Goal: Information Seeking & Learning: Learn about a topic

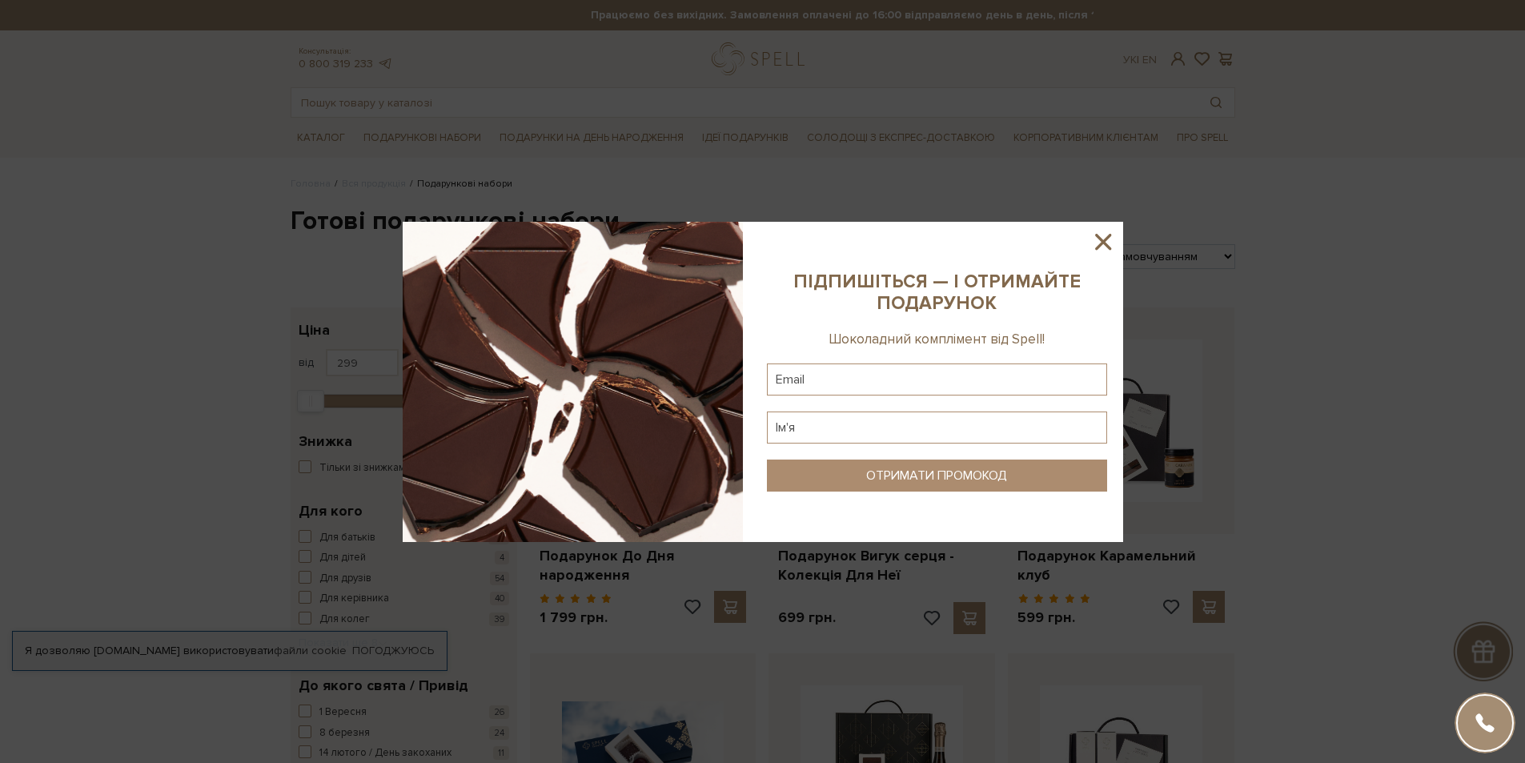
click at [1112, 233] on icon at bounding box center [1103, 241] width 27 height 27
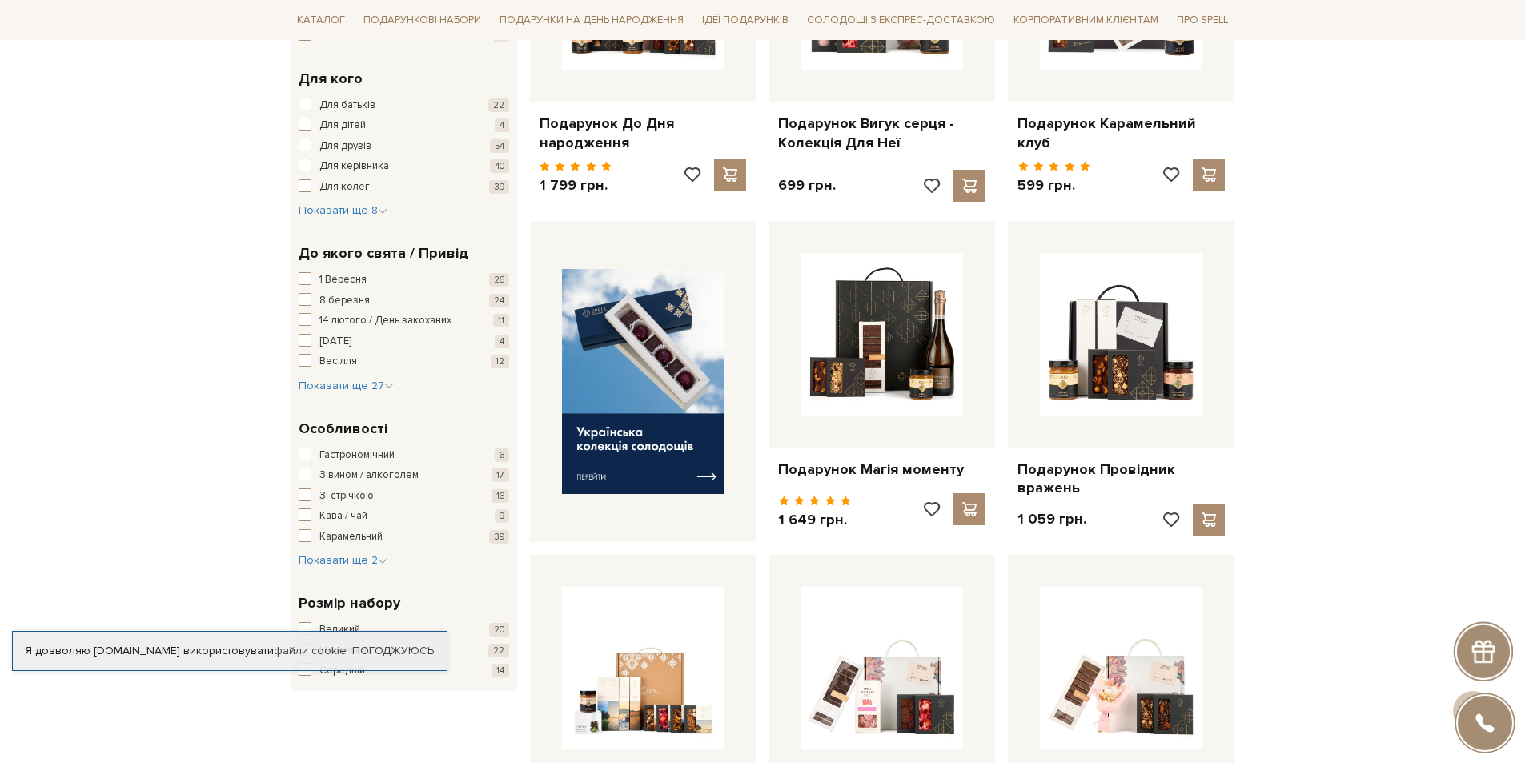
scroll to position [480, 0]
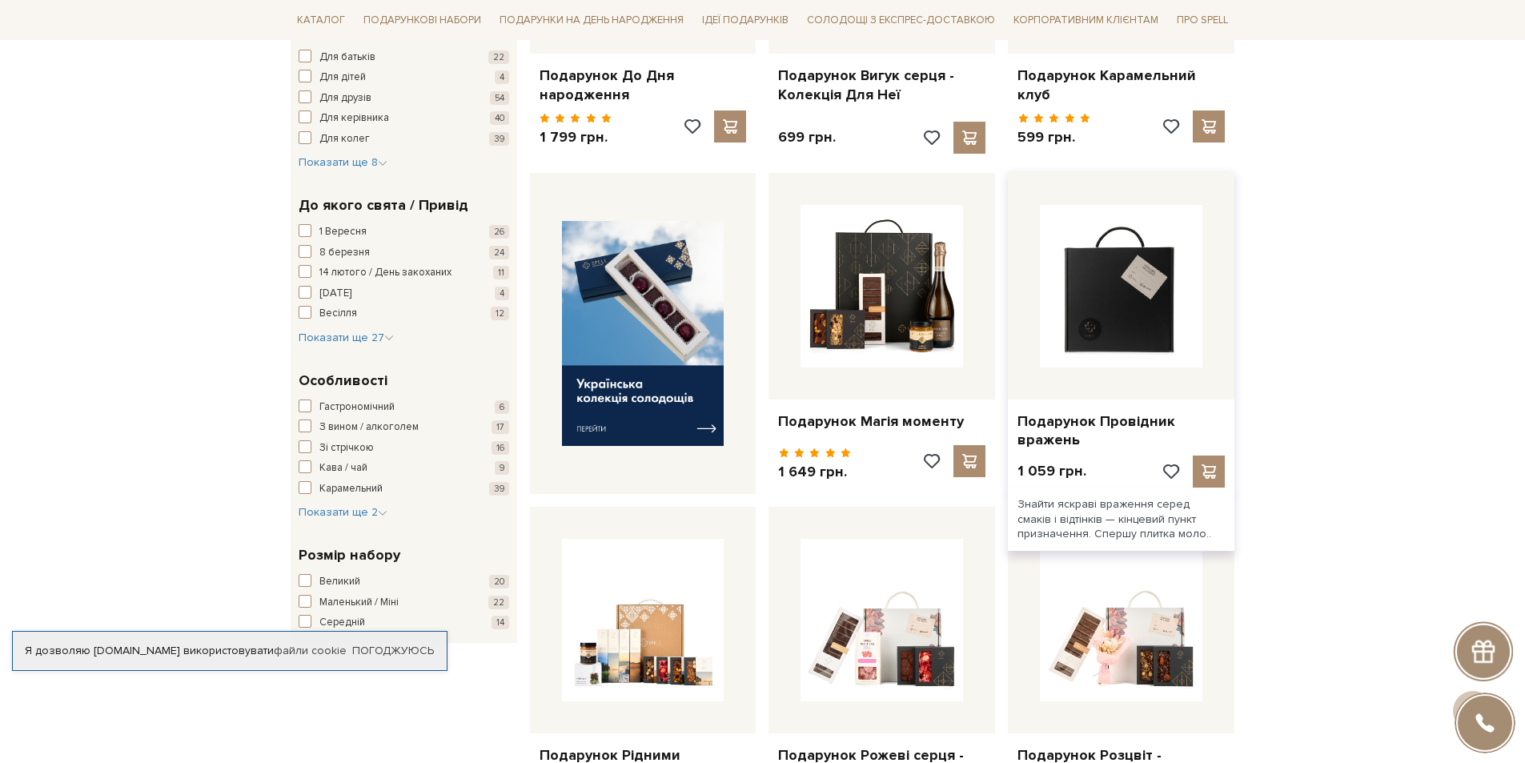
click at [1139, 293] on img at bounding box center [1121, 286] width 163 height 163
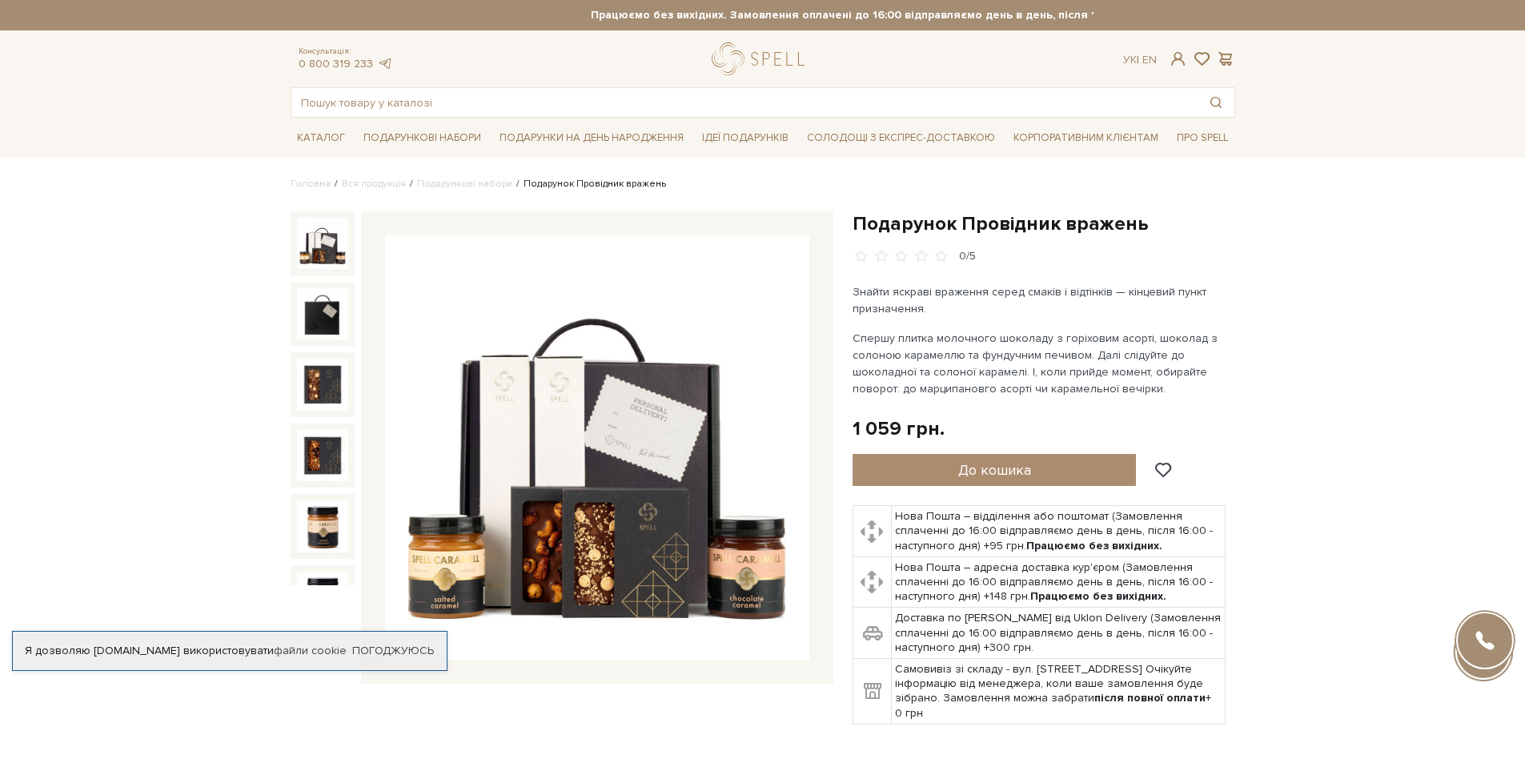
click at [313, 247] on img at bounding box center [322, 243] width 51 height 51
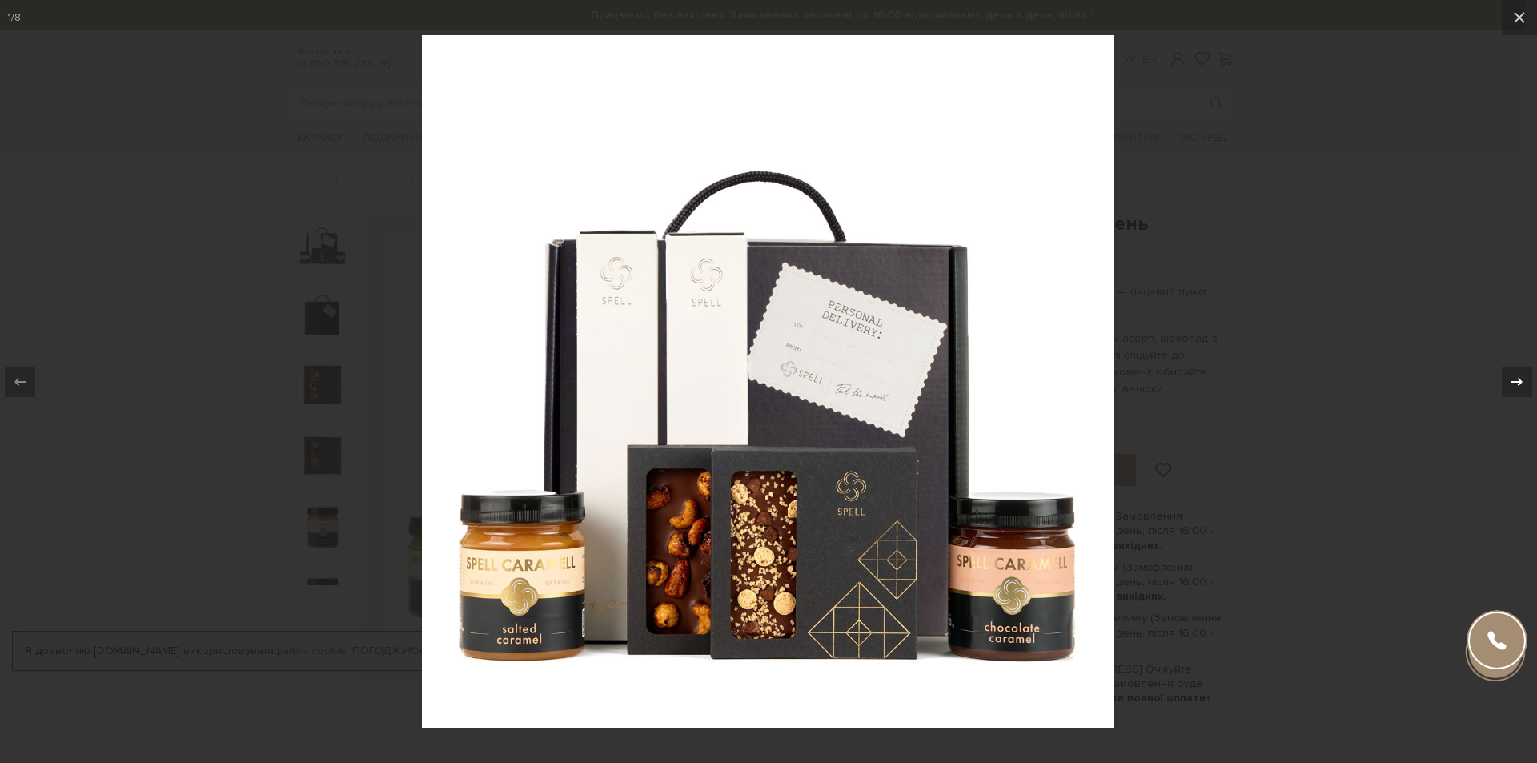
click at [1517, 380] on icon at bounding box center [1517, 381] width 19 height 19
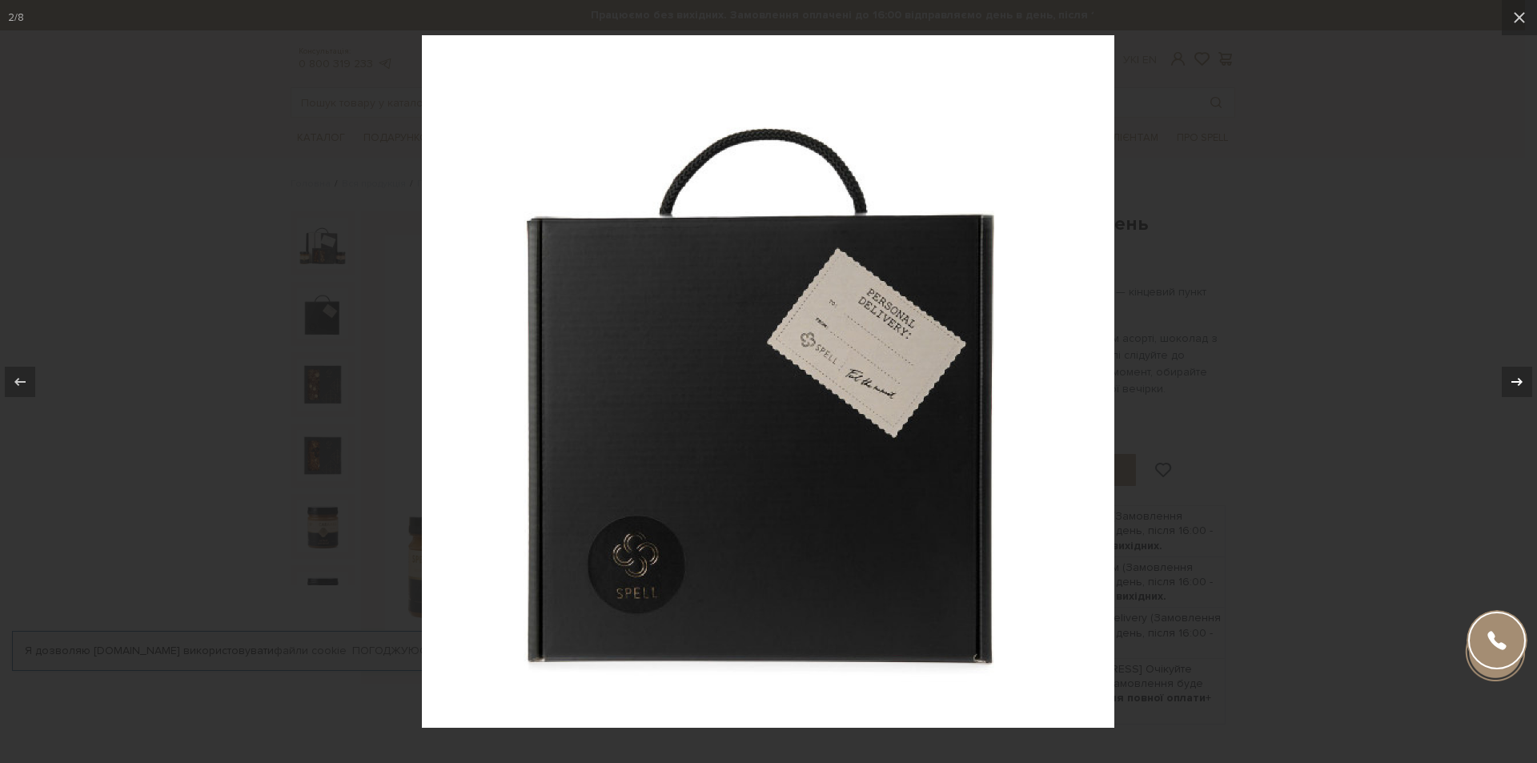
click at [1517, 380] on icon at bounding box center [1517, 381] width 19 height 19
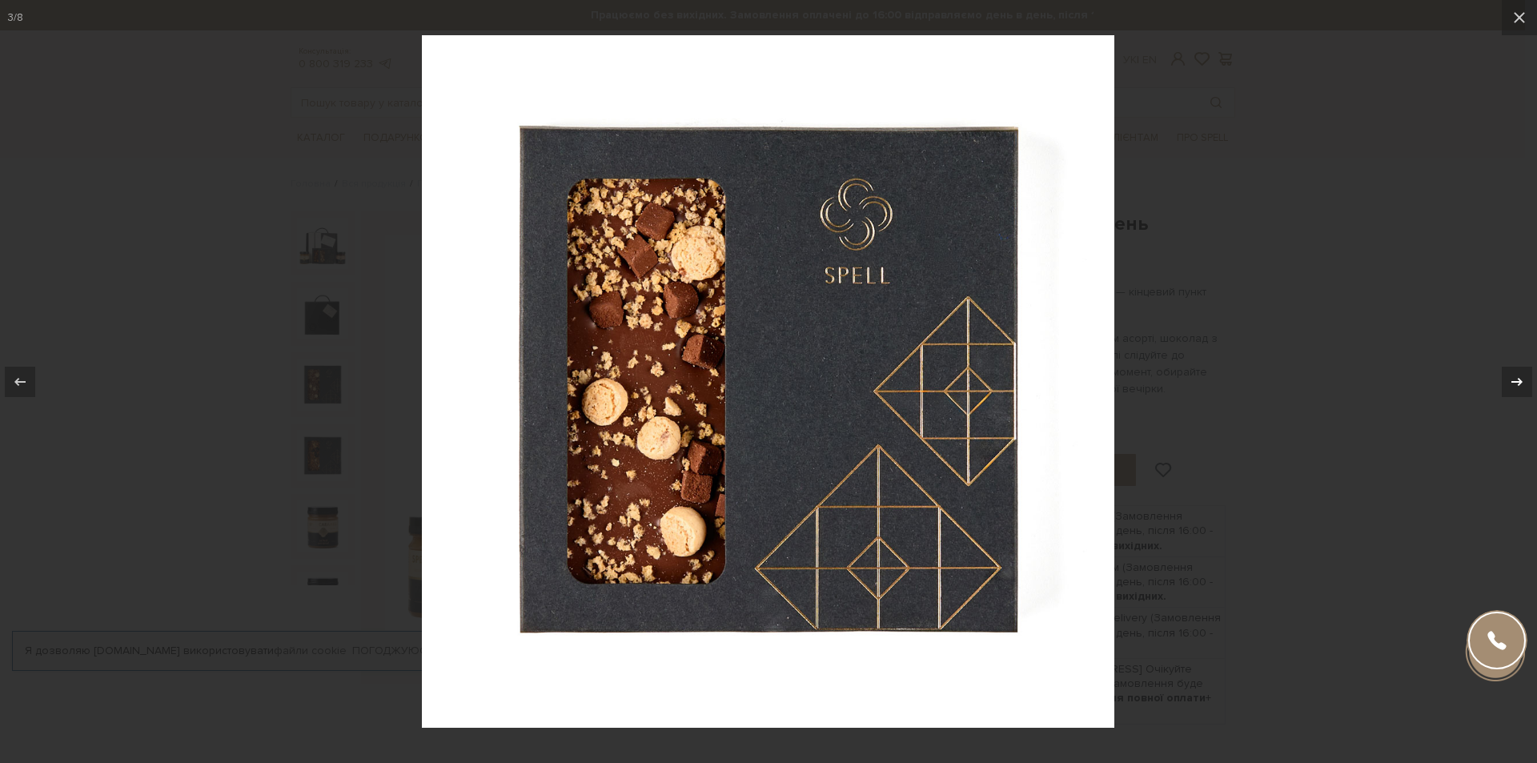
click at [1513, 380] on icon at bounding box center [1517, 381] width 19 height 19
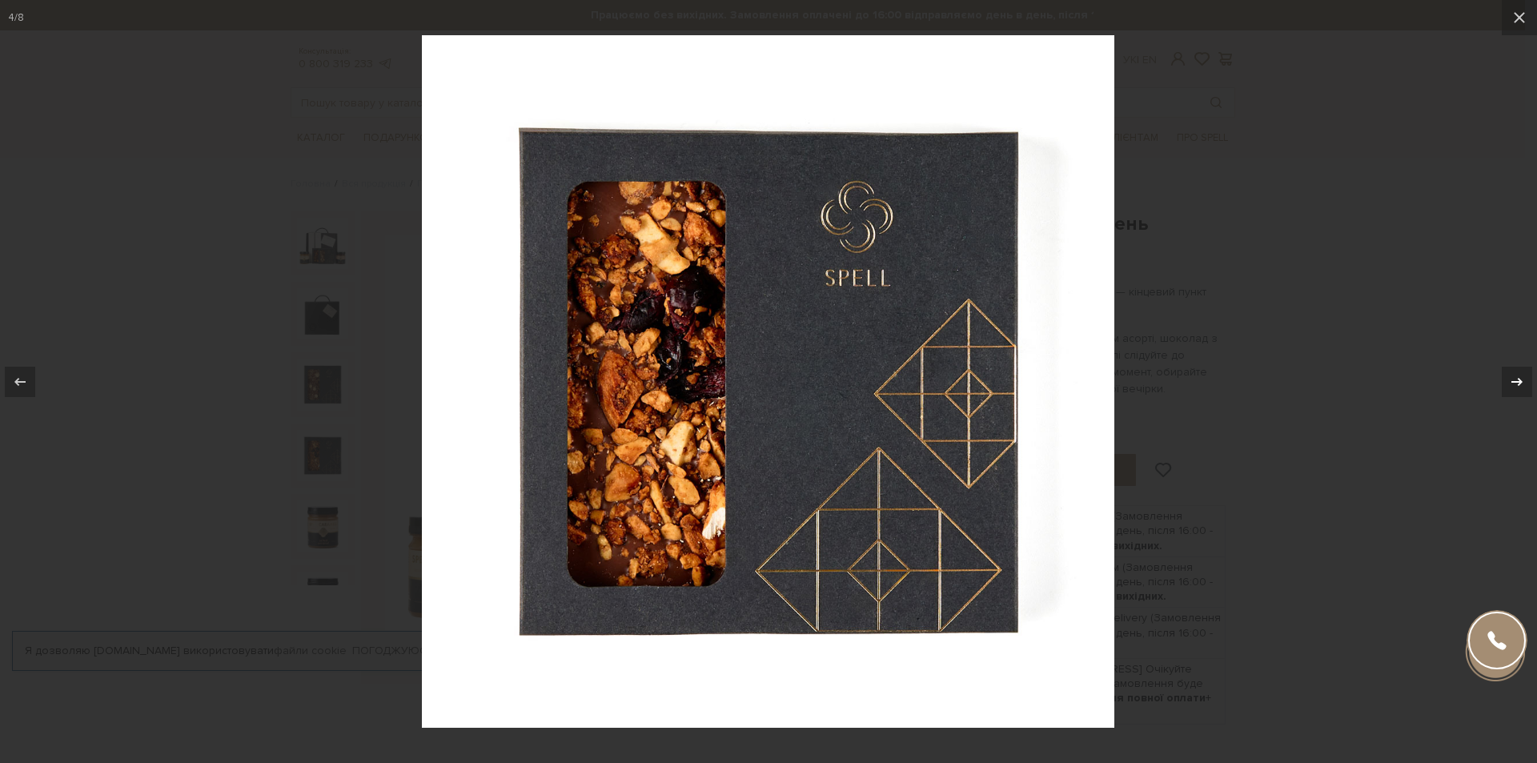
click at [1512, 380] on icon at bounding box center [1517, 381] width 19 height 19
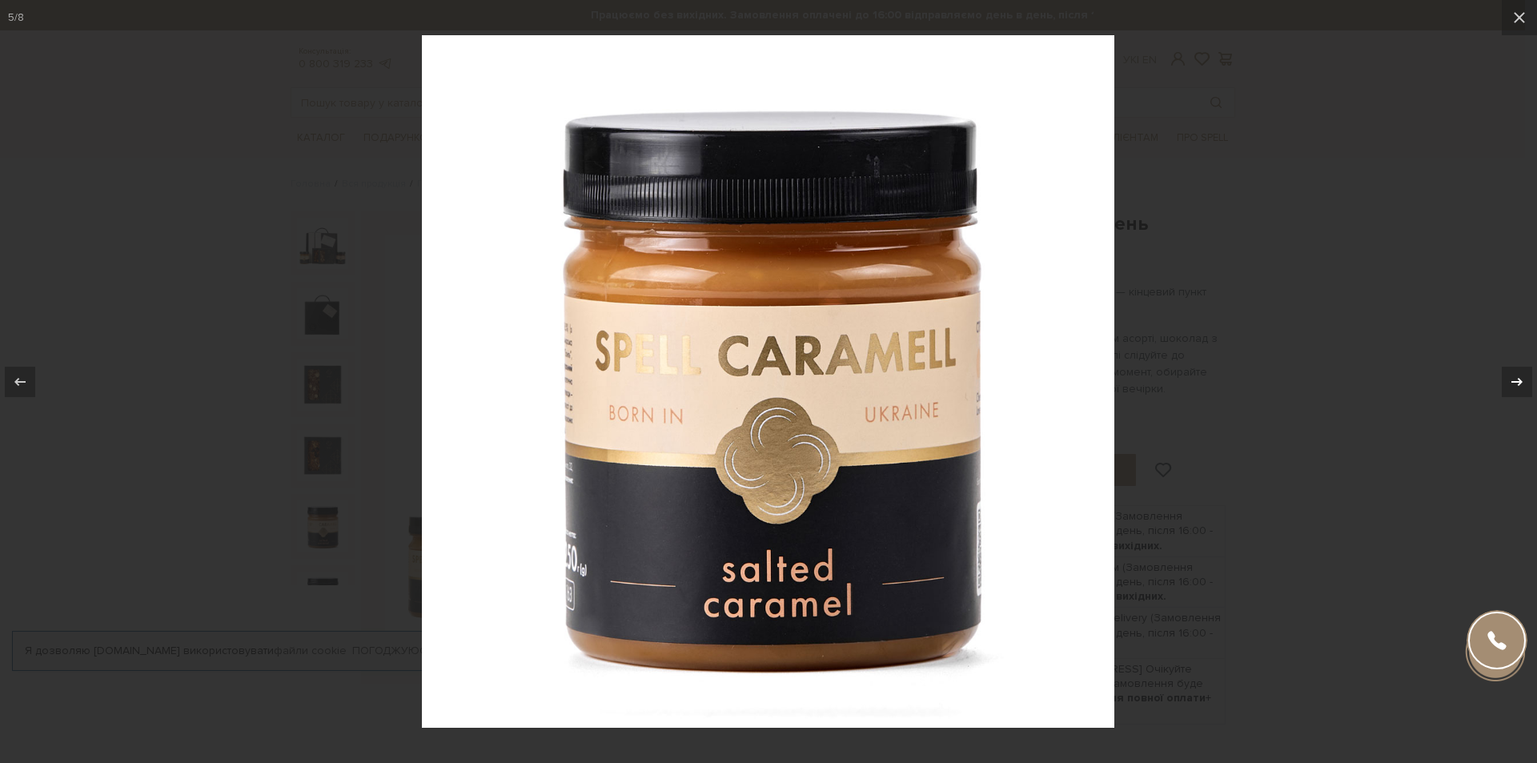
drag, startPoint x: 1512, startPoint y: 380, endPoint x: 1476, endPoint y: 179, distance: 205.0
click at [1511, 380] on icon at bounding box center [1517, 381] width 19 height 19
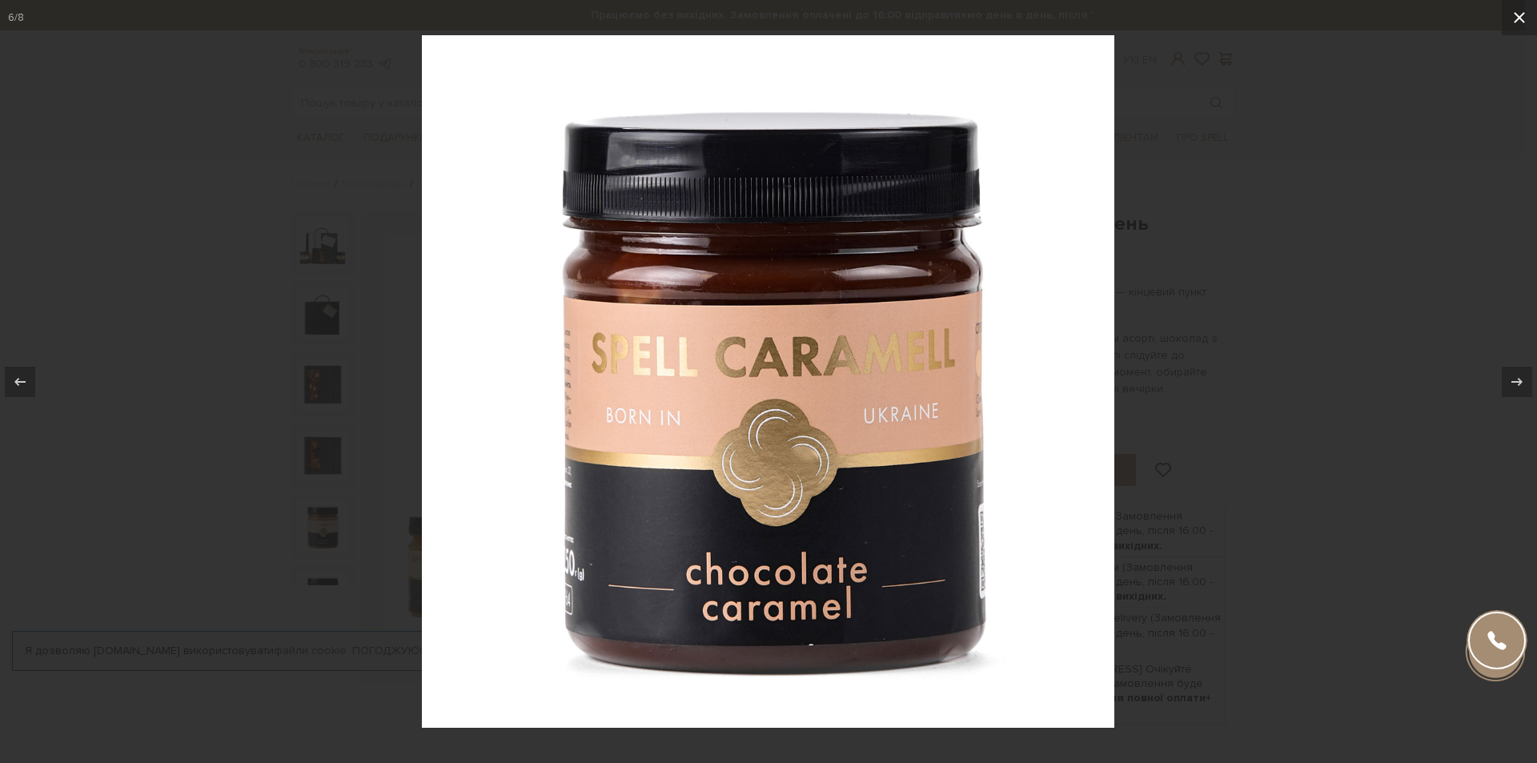
click at [1517, 18] on icon at bounding box center [1519, 17] width 19 height 19
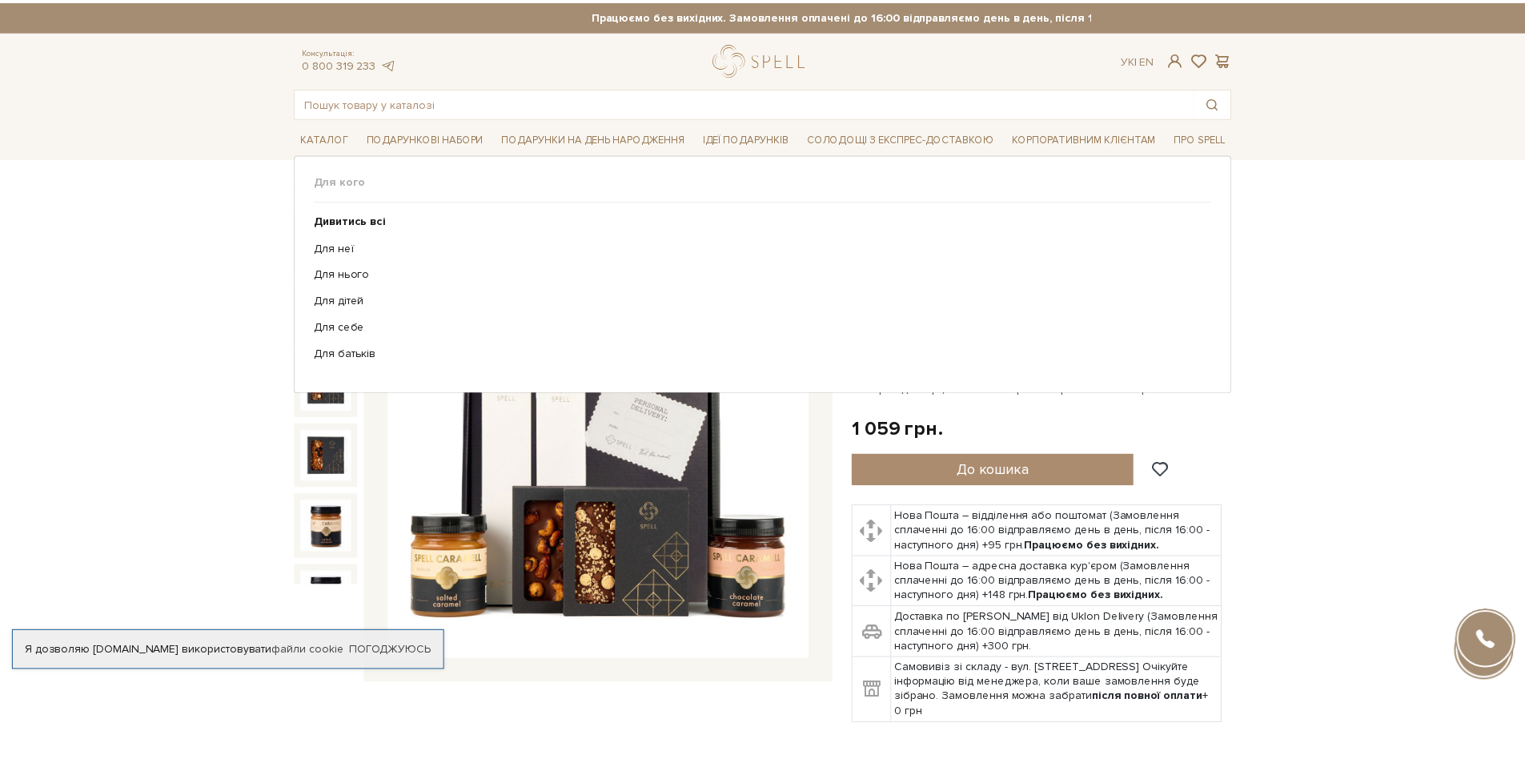
scroll to position [22, 0]
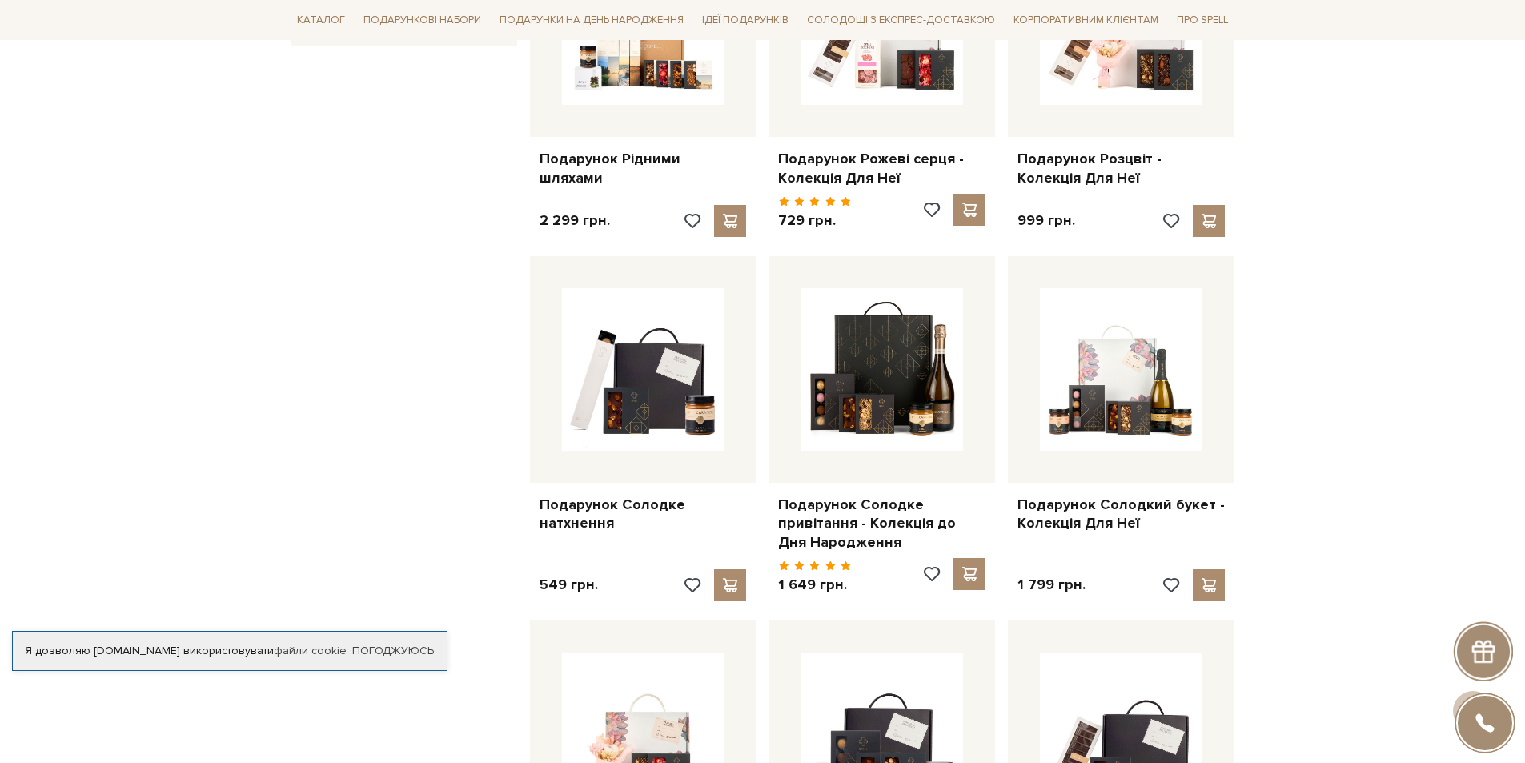
scroll to position [961, 0]
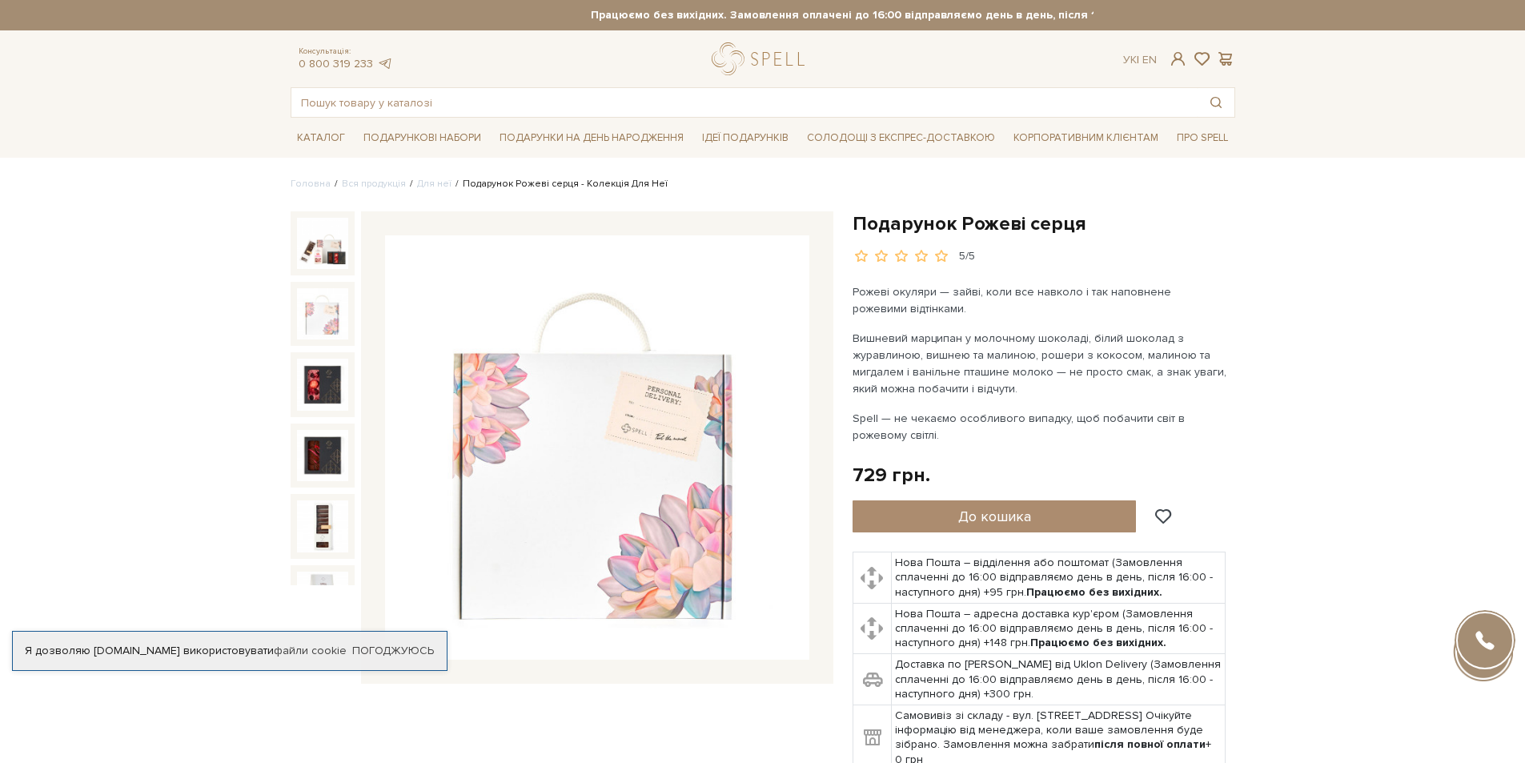
click at [317, 316] on img at bounding box center [322, 313] width 51 height 51
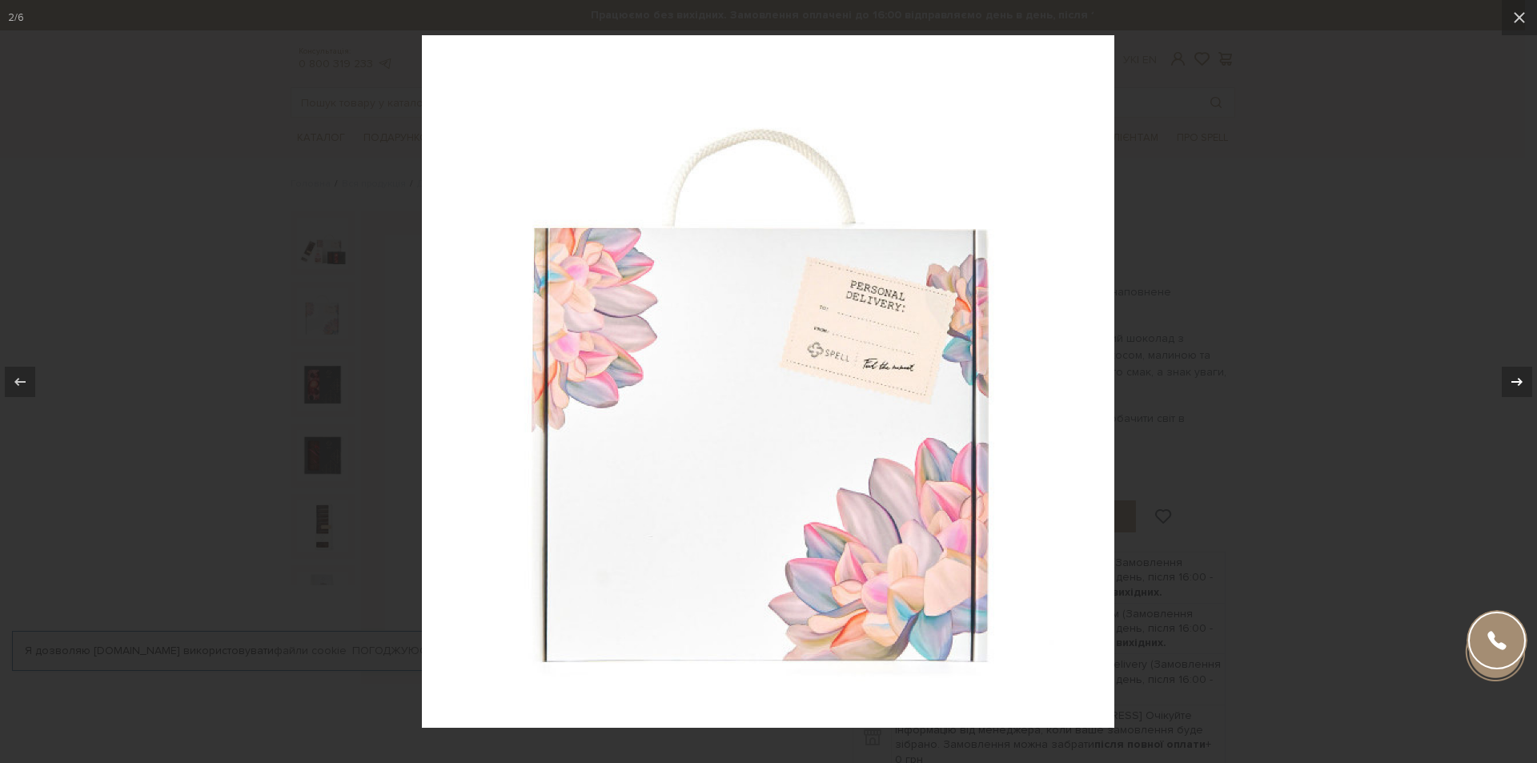
click at [1514, 376] on icon at bounding box center [1517, 381] width 19 height 19
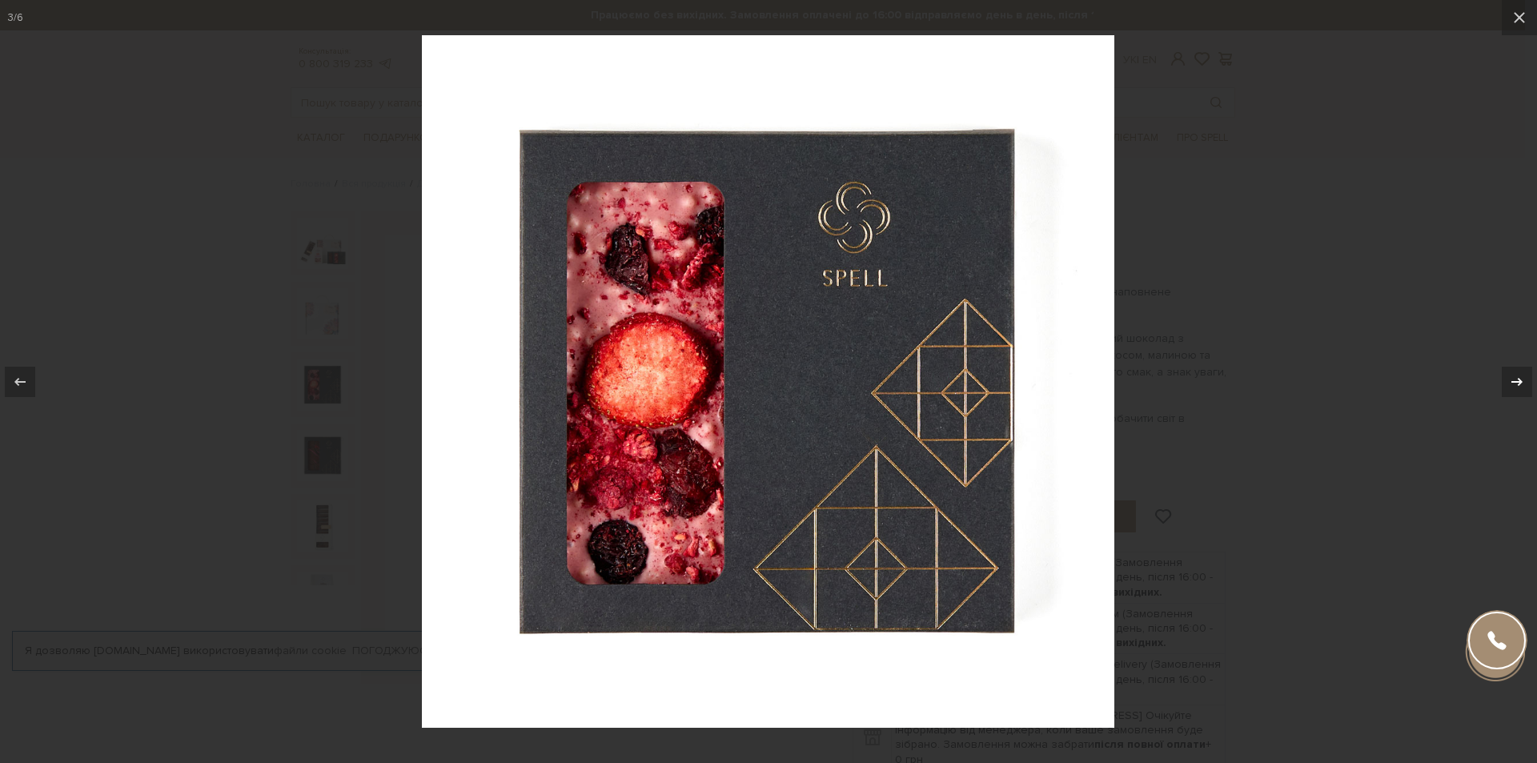
click at [1515, 374] on icon at bounding box center [1517, 381] width 19 height 19
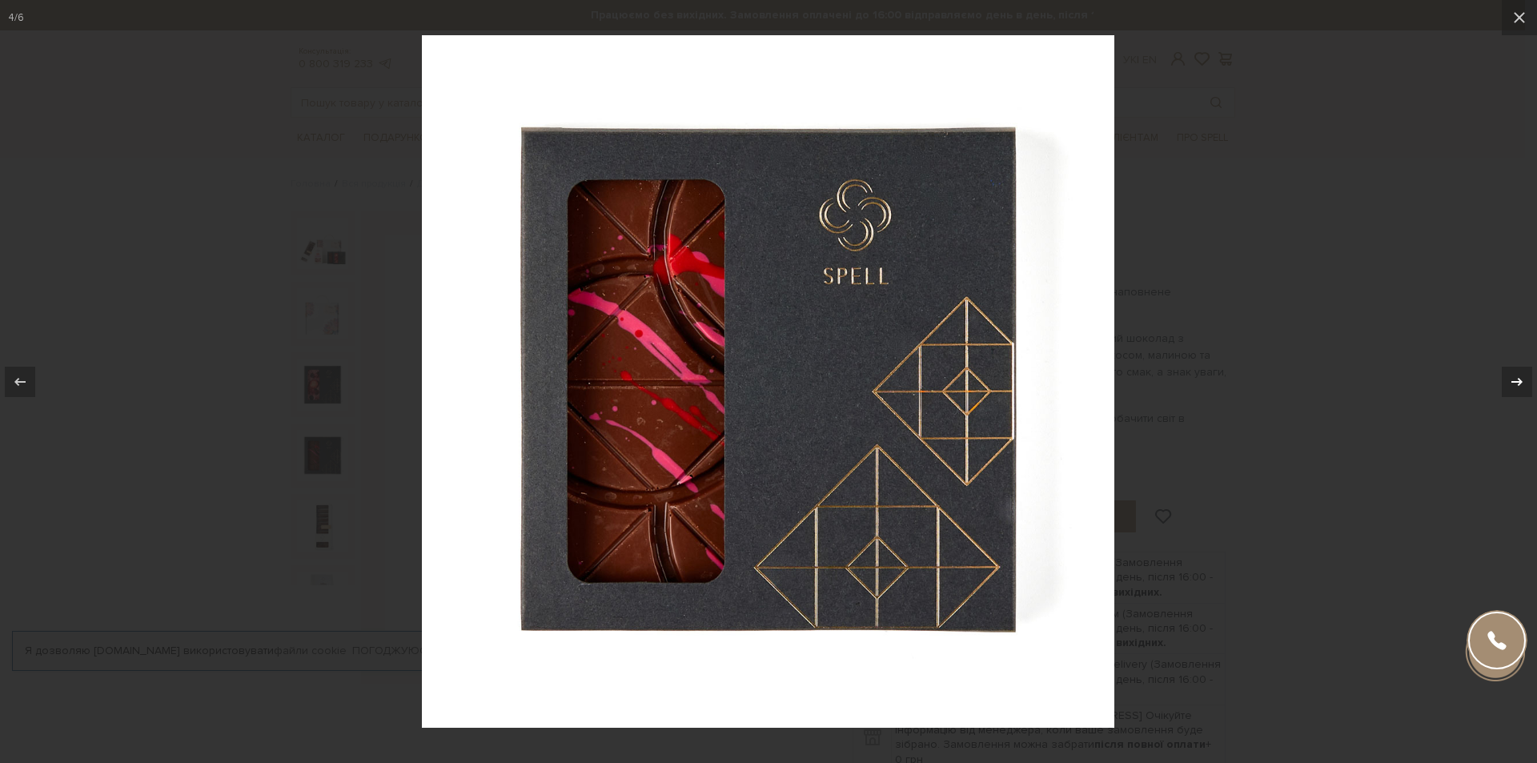
click at [1515, 374] on icon at bounding box center [1517, 381] width 19 height 19
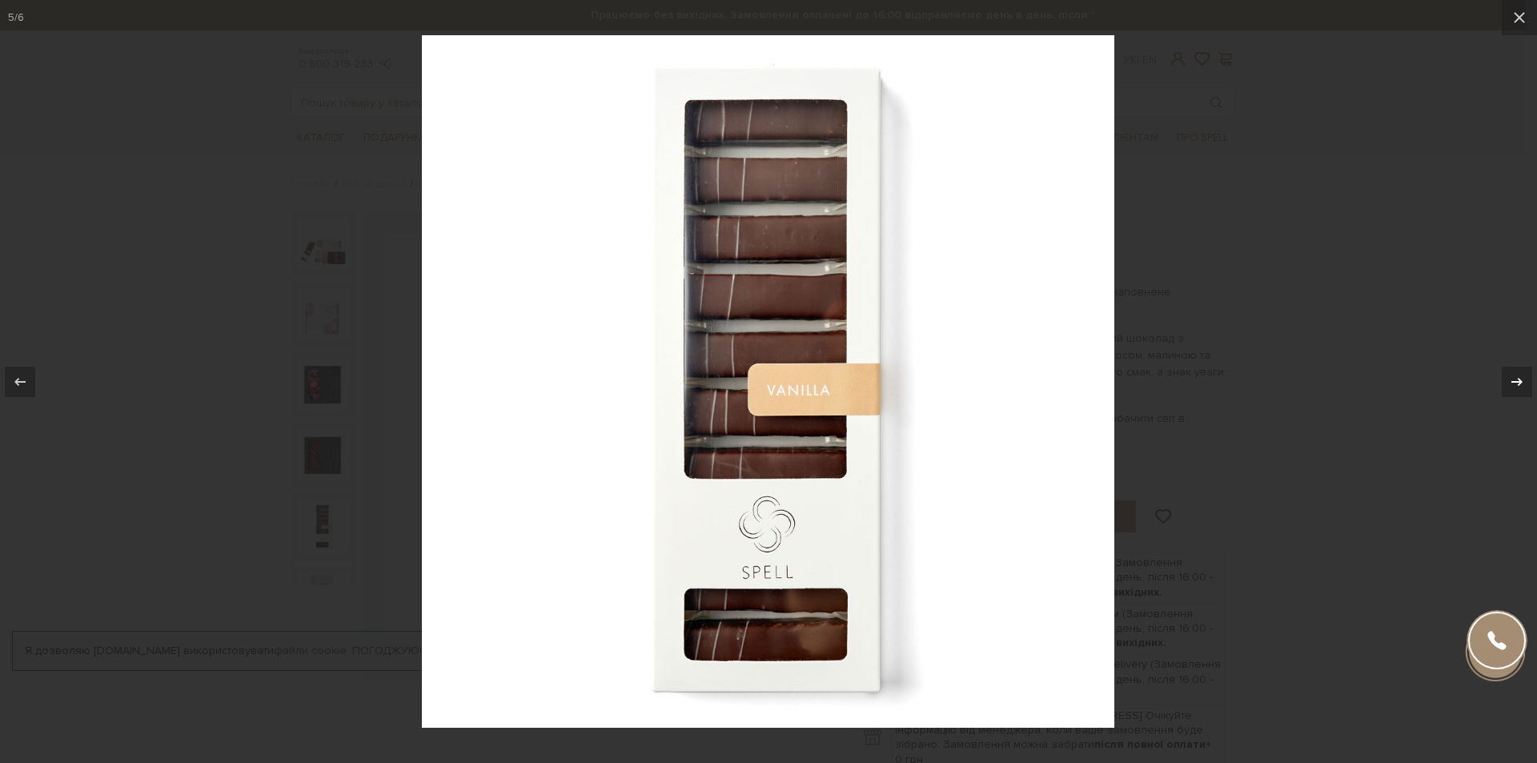
click at [1515, 374] on icon at bounding box center [1517, 381] width 19 height 19
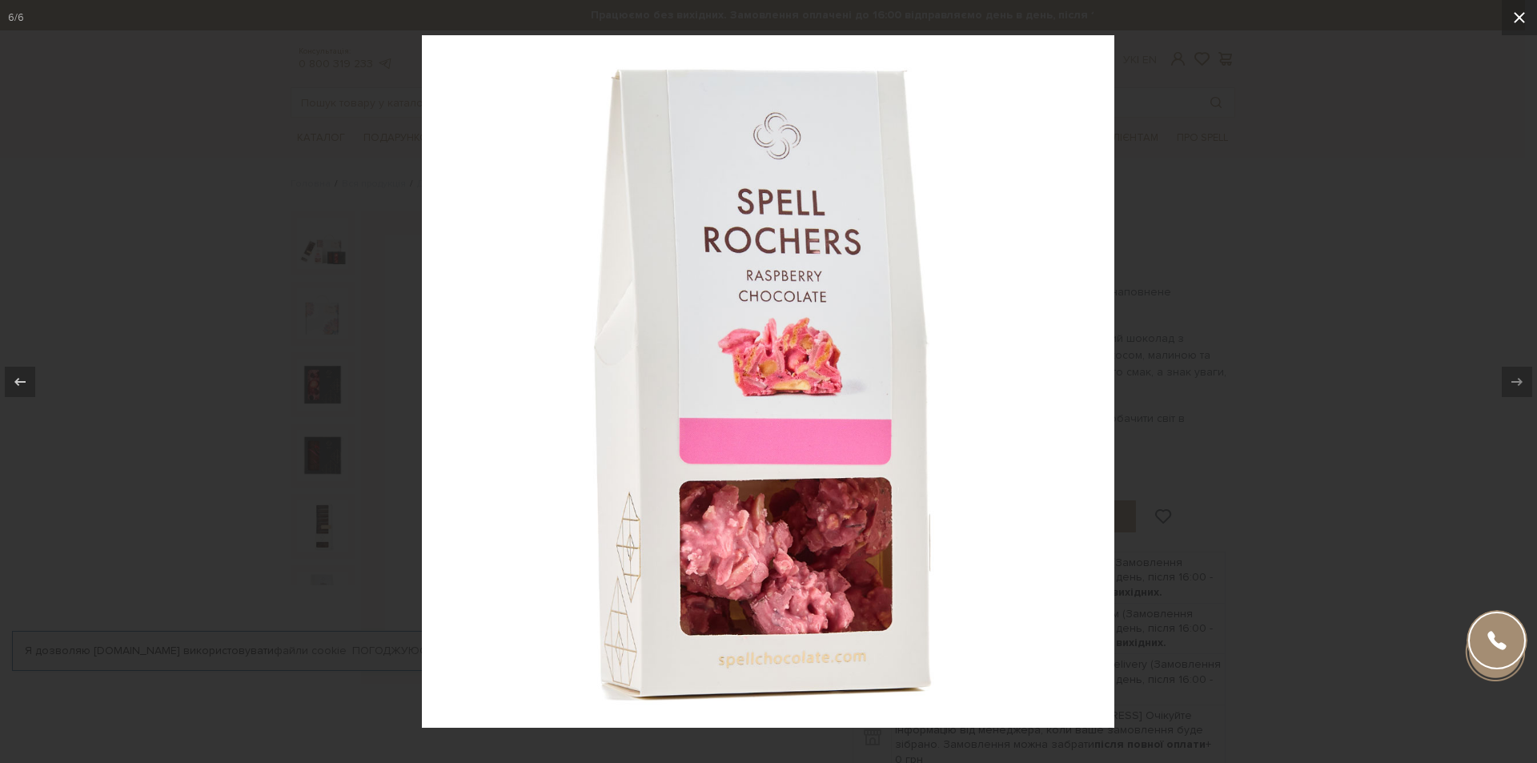
click at [1518, 18] on icon at bounding box center [1519, 17] width 19 height 19
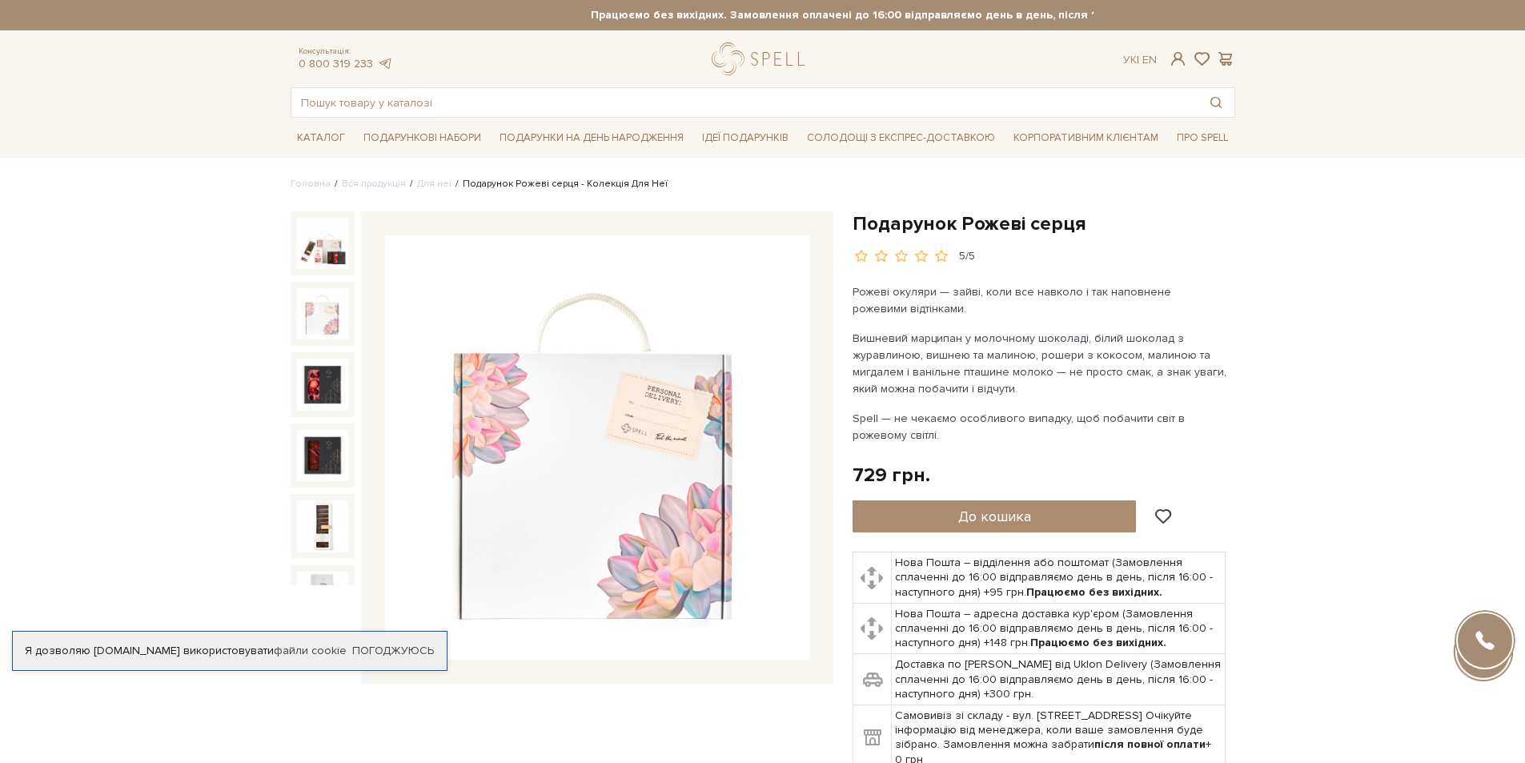
scroll to position [22, 0]
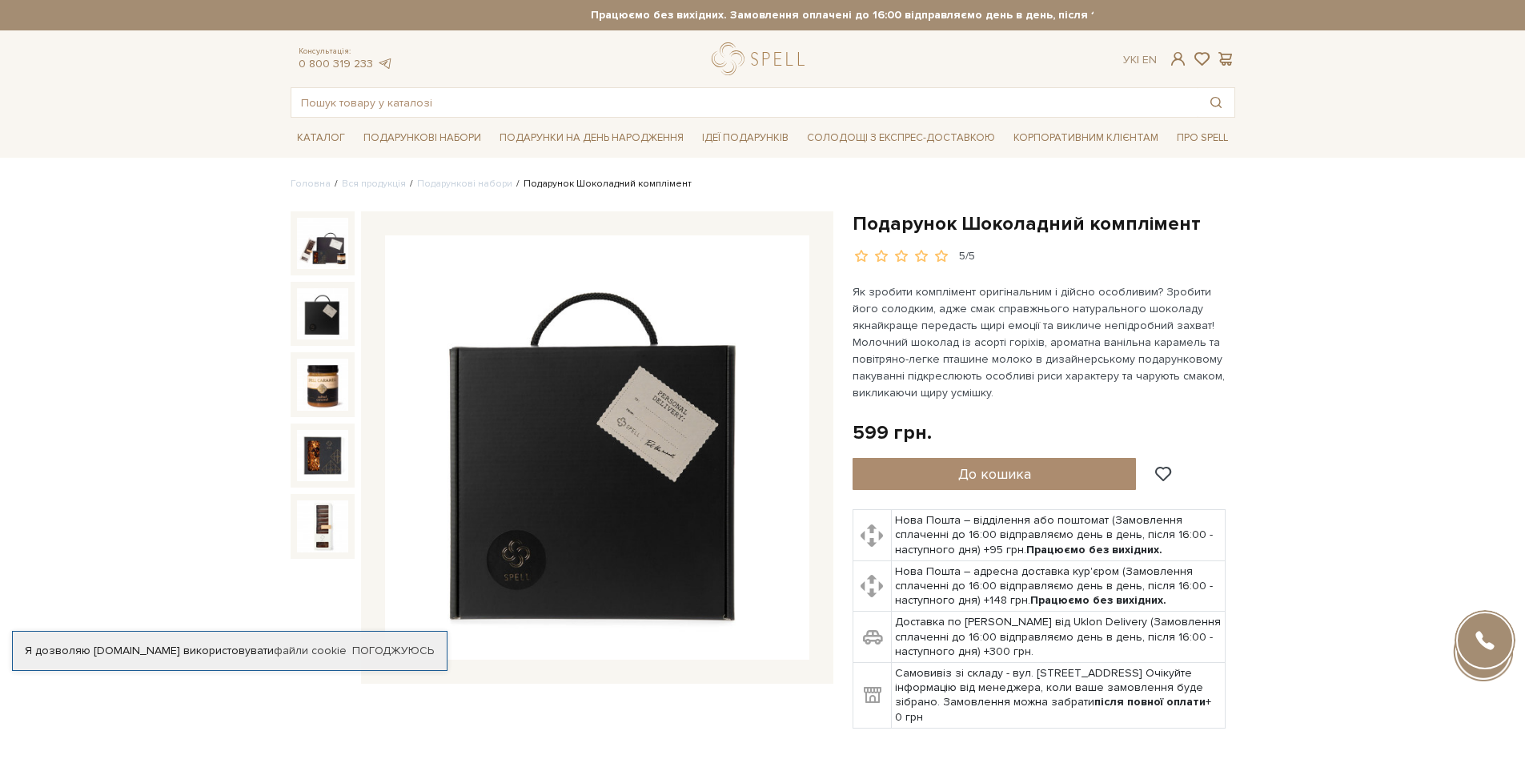
click at [316, 300] on img at bounding box center [322, 313] width 51 height 51
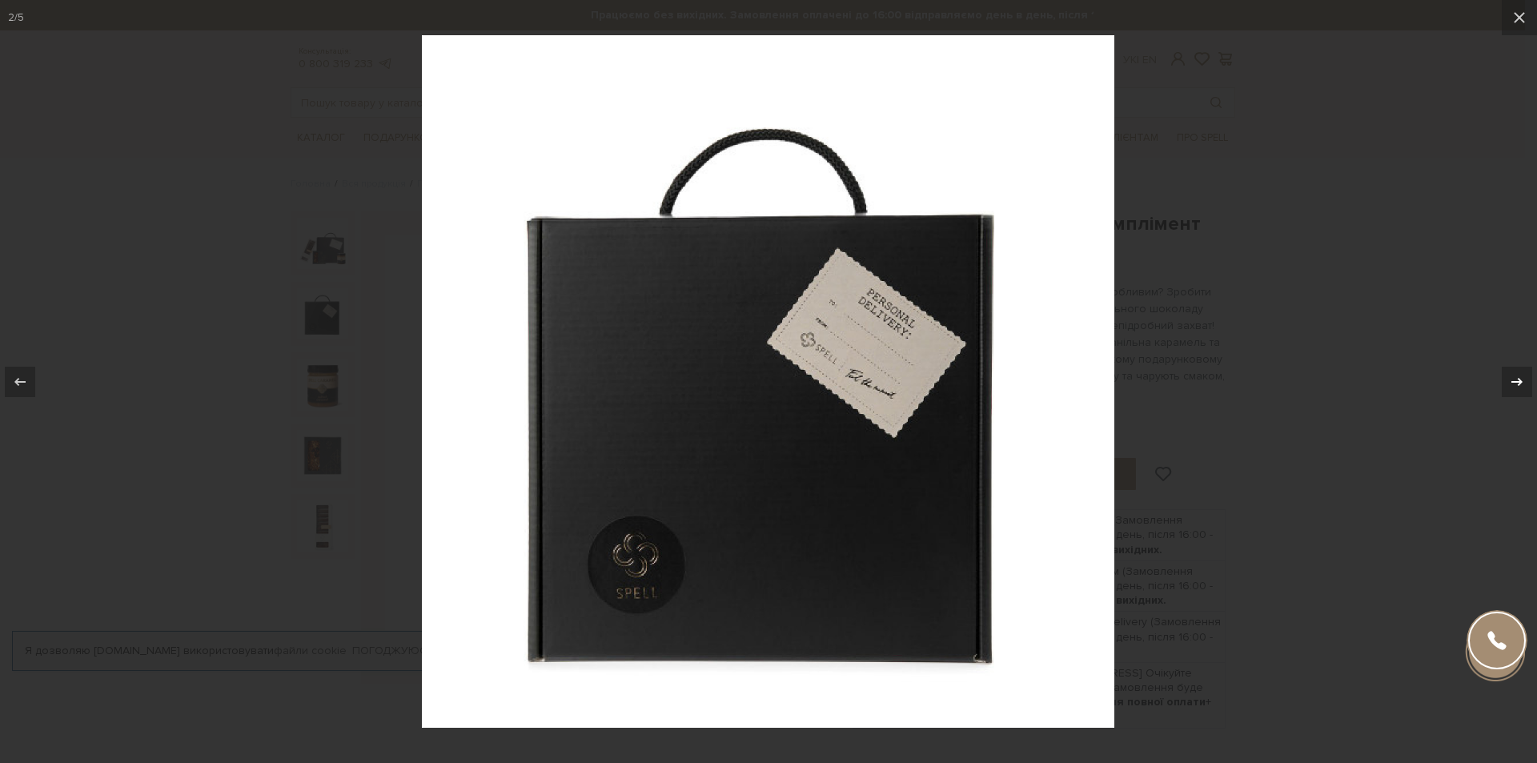
click at [1519, 380] on icon at bounding box center [1517, 381] width 19 height 19
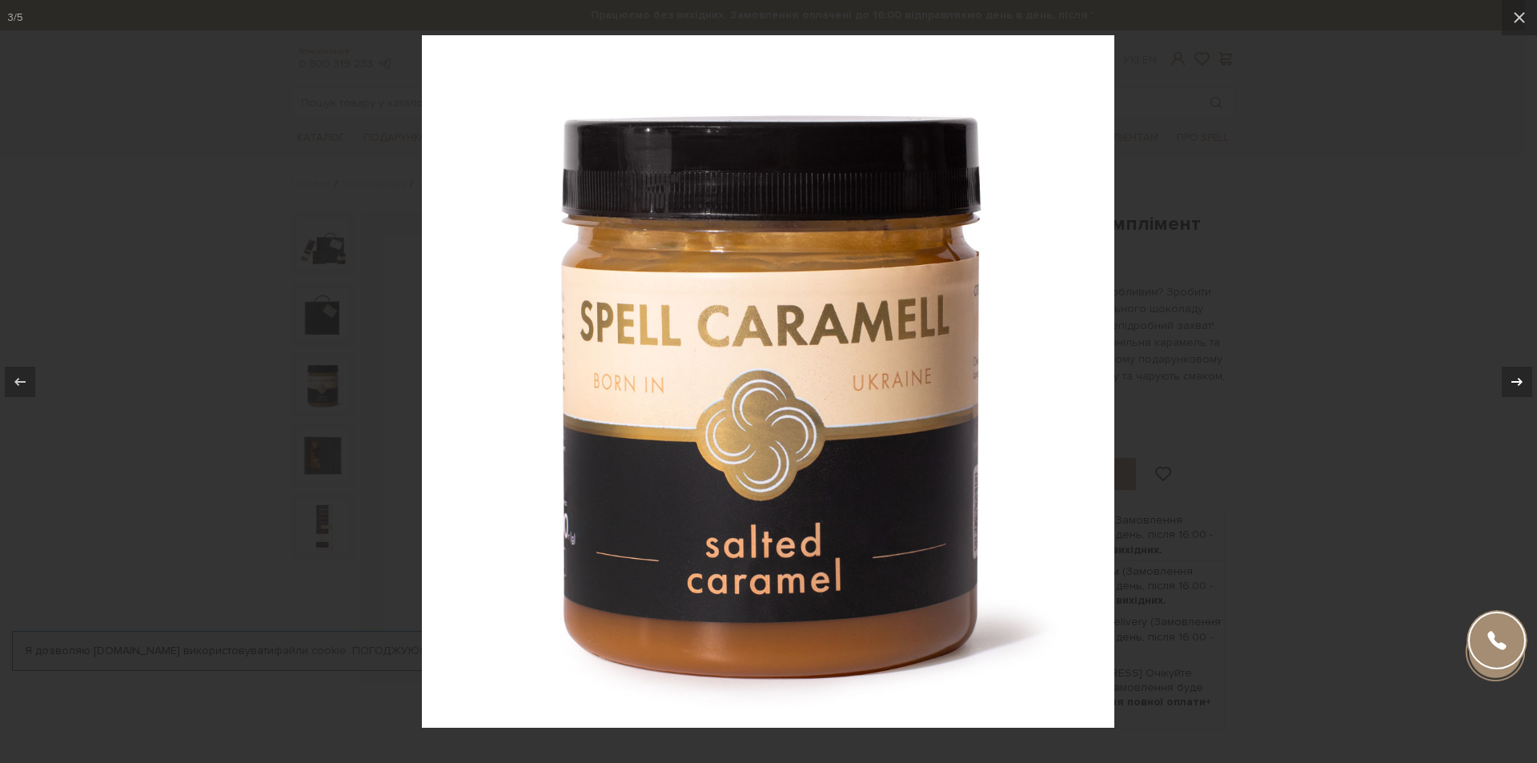
click at [1519, 380] on icon at bounding box center [1517, 381] width 19 height 19
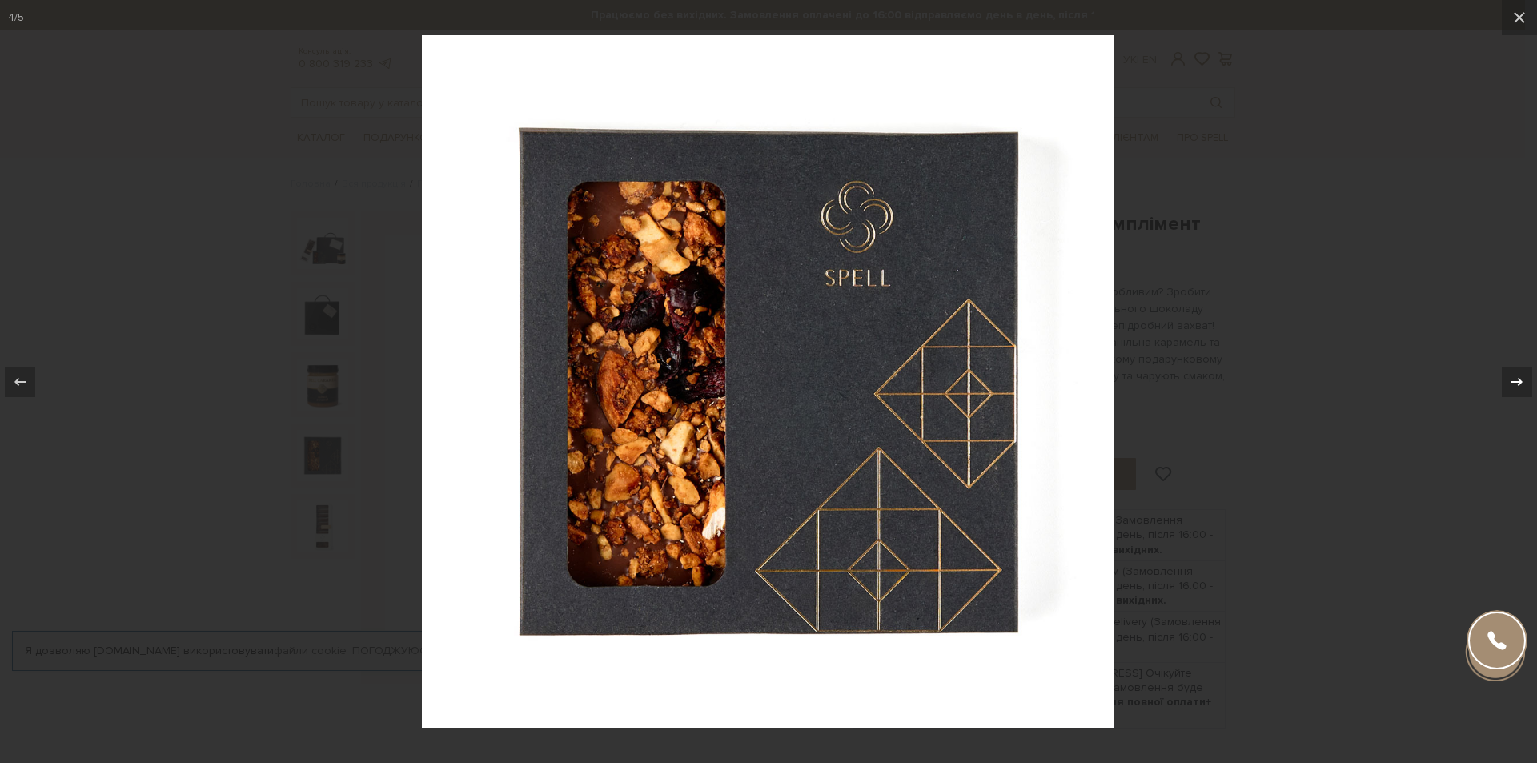
click at [1522, 377] on icon at bounding box center [1517, 381] width 19 height 19
